Goal: Task Accomplishment & Management: Manage account settings

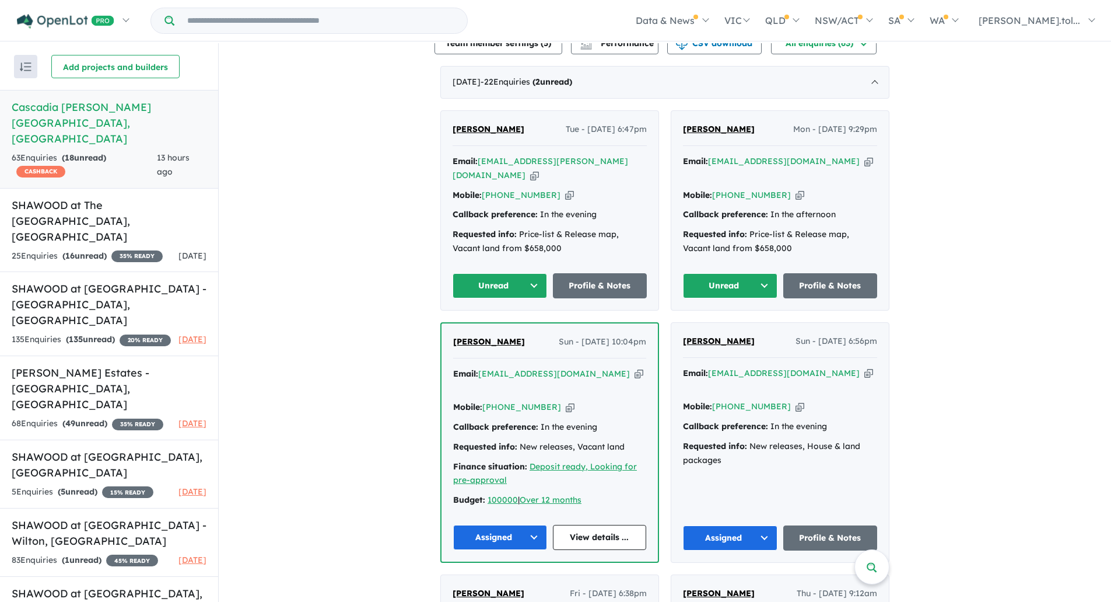
scroll to position [525, 0]
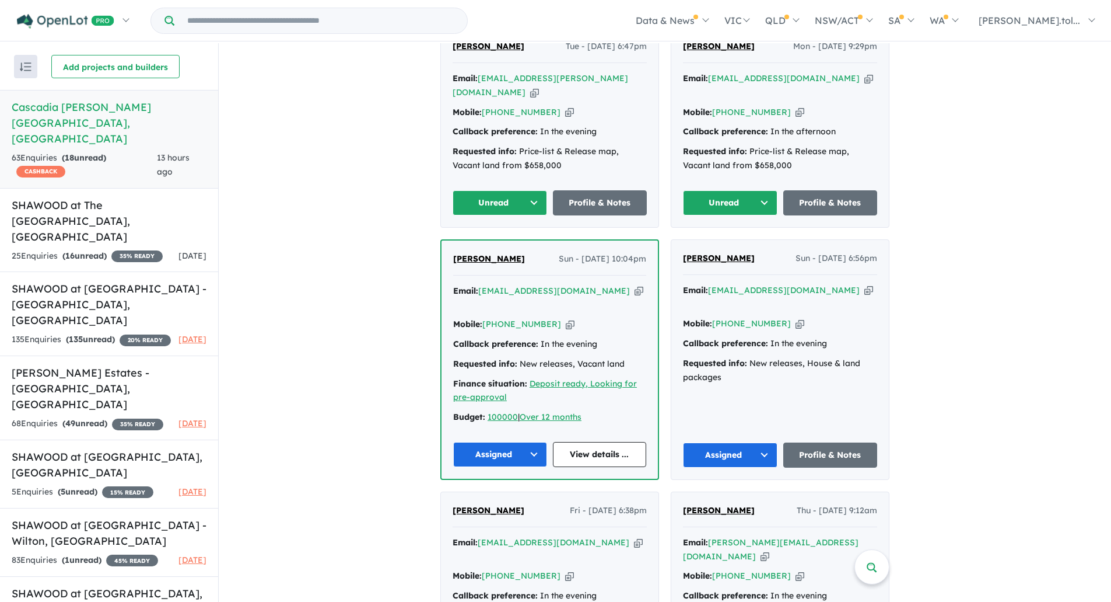
click at [733, 181] on div "[PERSON_NAME] Mon - [DATE] 9:29pm Email: [EMAIL_ADDRESS][DOMAIN_NAME] Copied! M…" at bounding box center [781, 127] width 218 height 199
click at [730, 203] on button "Unread" at bounding box center [730, 202] width 95 height 25
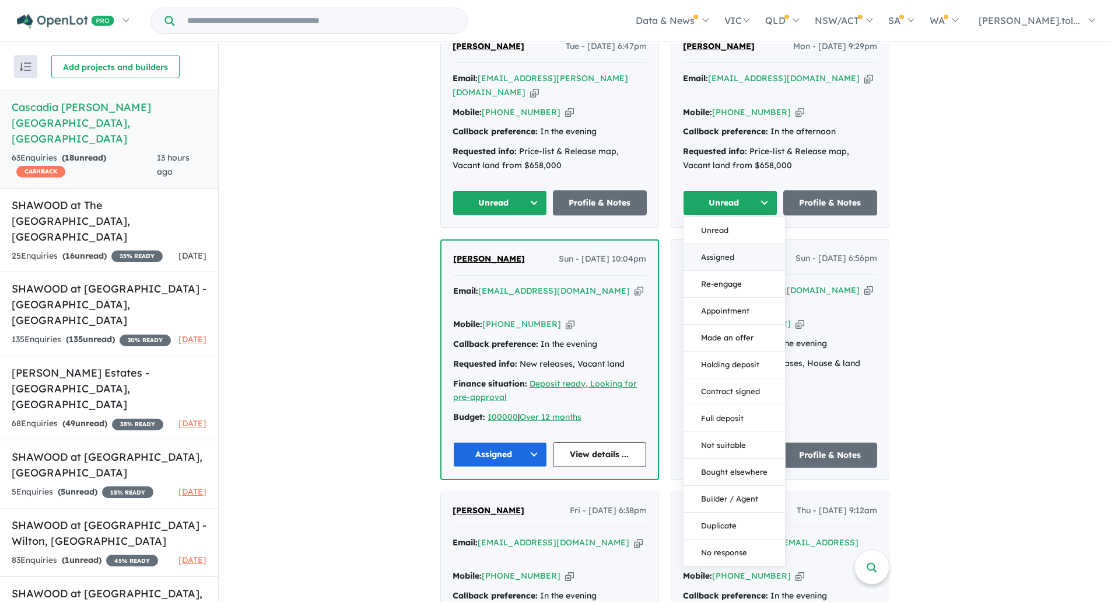
click at [738, 246] on button "Assigned" at bounding box center [735, 257] width 102 height 27
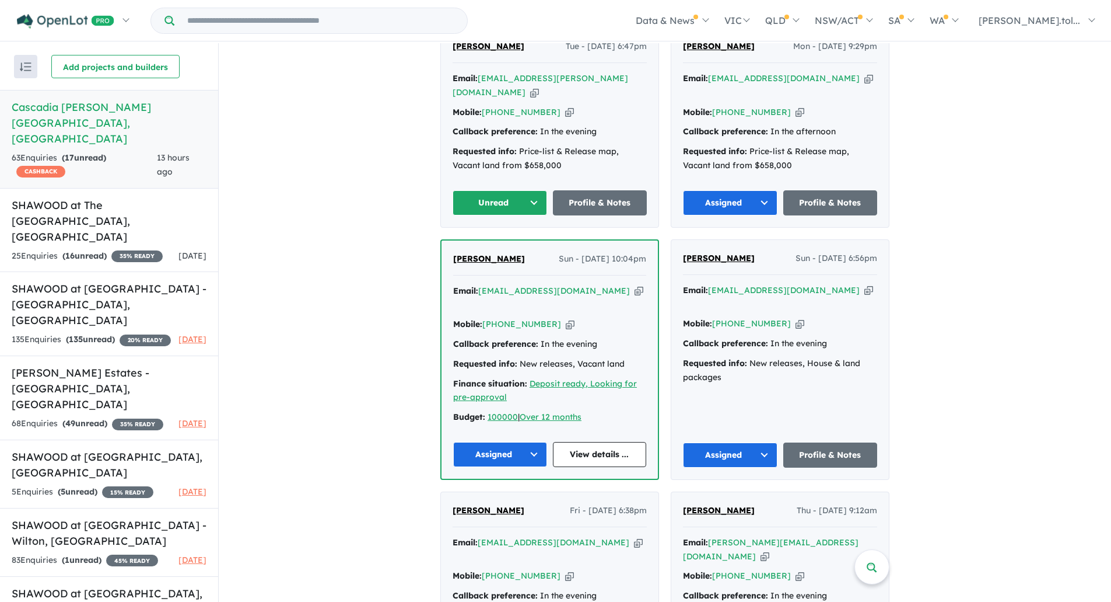
click at [539, 88] on icon "button" at bounding box center [534, 92] width 9 height 12
click at [539, 86] on icon "button" at bounding box center [534, 92] width 9 height 12
click at [548, 115] on div "Mobile: [PHONE_NUMBER] Copied!" at bounding box center [550, 113] width 194 height 14
click at [565, 108] on icon "button" at bounding box center [569, 112] width 9 height 12
click at [492, 190] on button "Unread" at bounding box center [500, 202] width 95 height 25
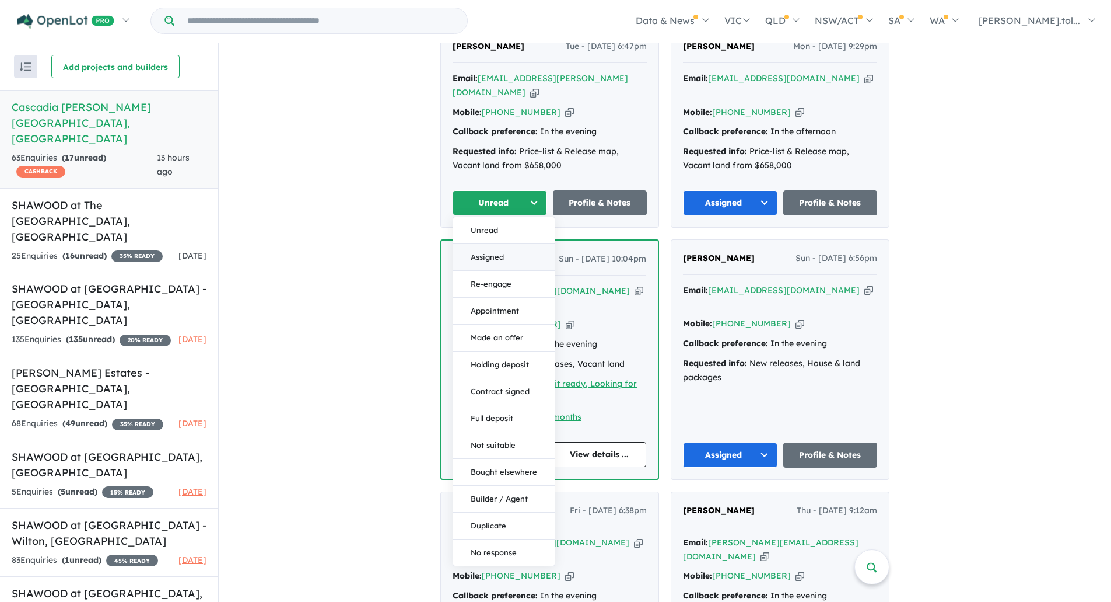
click at [495, 249] on button "Assigned" at bounding box center [504, 257] width 102 height 27
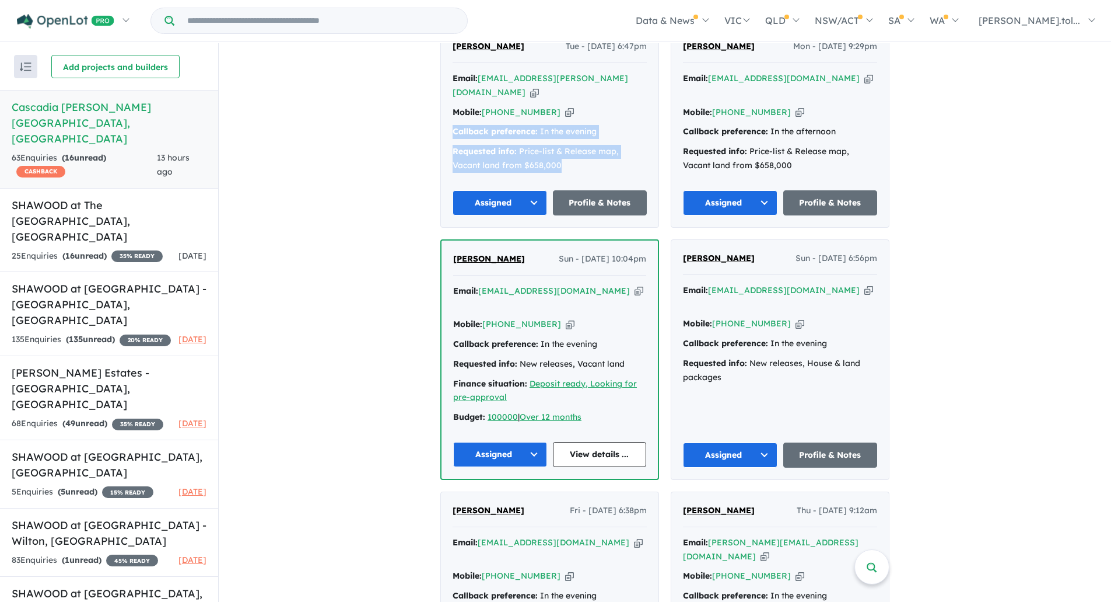
drag, startPoint x: 581, startPoint y: 162, endPoint x: 430, endPoint y: 130, distance: 153.8
copy div "Callback preference: In the evening Requested info: Price-list & Release map, V…"
